Goal: Find specific page/section: Find specific page/section

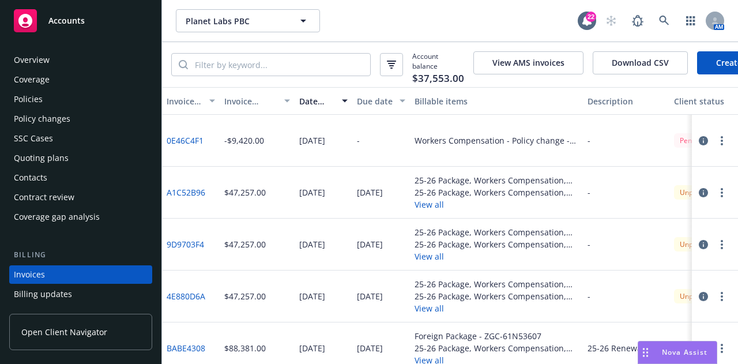
scroll to position [74, 0]
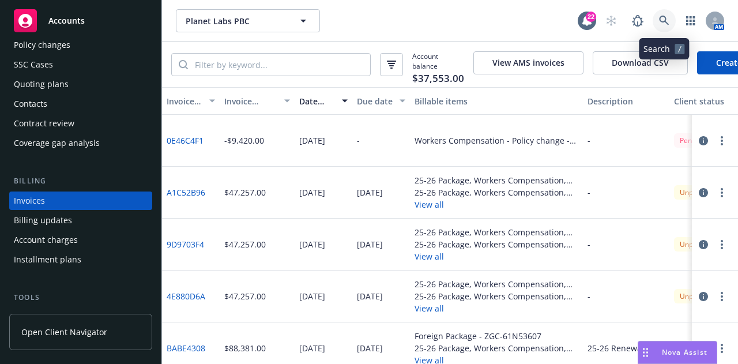
click at [675, 24] on link at bounding box center [664, 20] width 23 height 23
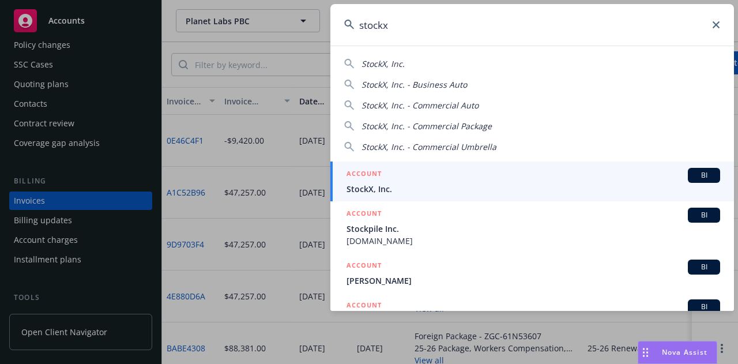
type input "stockx"
click at [546, 172] on div "ACCOUNT BI" at bounding box center [534, 175] width 374 height 15
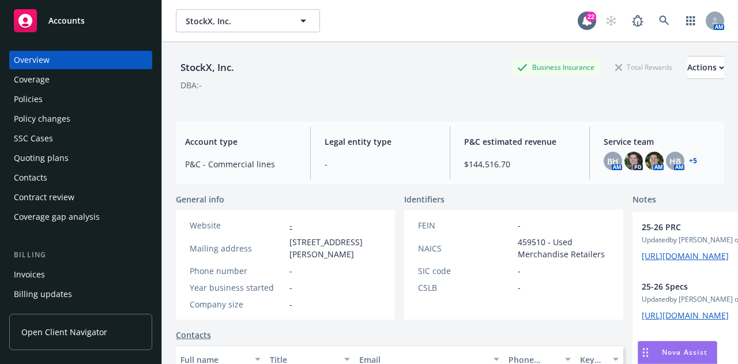
click at [88, 91] on div "Policies" at bounding box center [81, 99] width 134 height 18
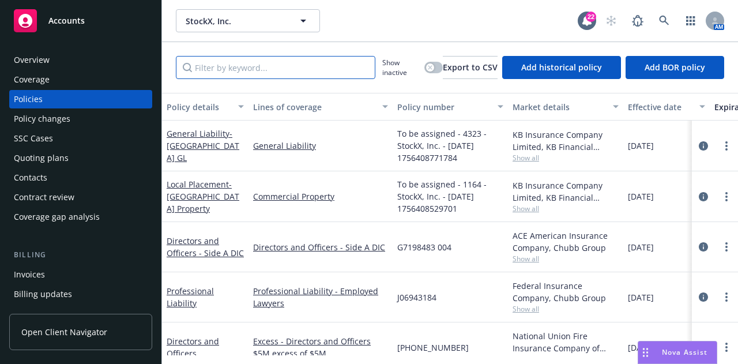
click at [217, 62] on input "Filter by keyword..." at bounding box center [276, 67] width 200 height 23
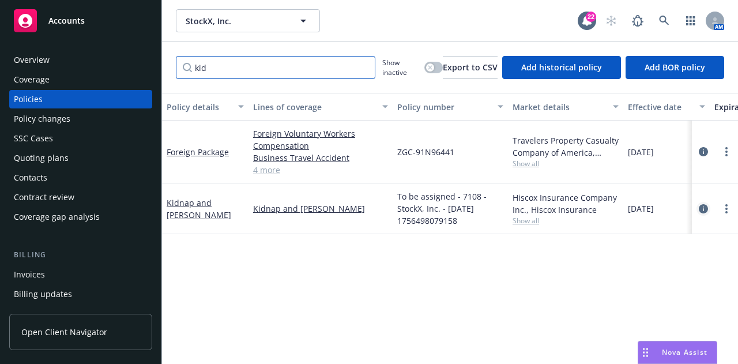
type input "kid"
click at [705, 206] on icon "circleInformation" at bounding box center [703, 208] width 9 height 9
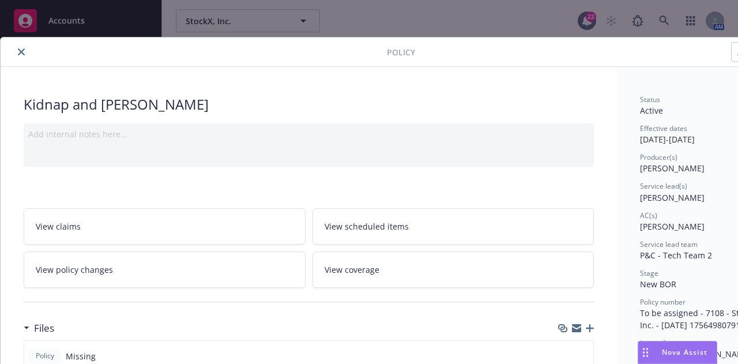
scroll to position [221, 0]
